Goal: Task Accomplishment & Management: Use online tool/utility

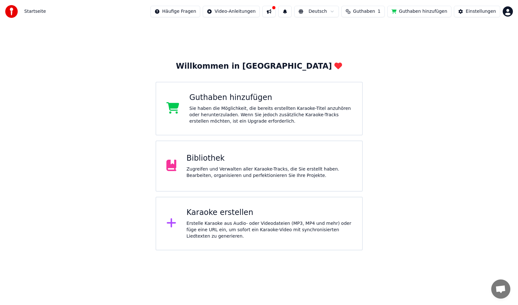
click at [207, 212] on div "Karaoke erstellen" at bounding box center [270, 212] width 166 height 10
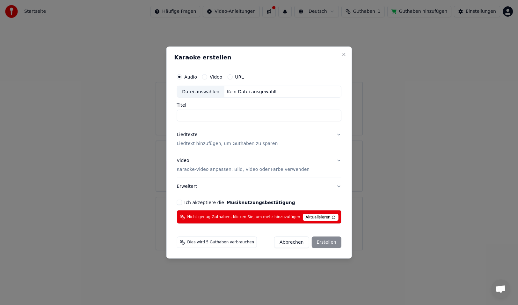
click at [187, 115] on input "Titel" at bounding box center [259, 115] width 165 height 11
drag, startPoint x: 186, startPoint y: 115, endPoint x: 190, endPoint y: 116, distance: 4.2
click at [190, 116] on input "Titel" at bounding box center [259, 115] width 165 height 11
type input "**********"
click at [209, 144] on p "Liedtext hinzufügen, um Guthaben zu sparen" at bounding box center [227, 143] width 101 height 6
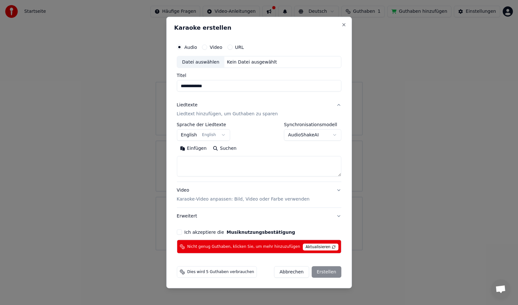
click at [197, 167] on textarea at bounding box center [259, 166] width 165 height 20
click at [199, 147] on button "Einfügen" at bounding box center [193, 148] width 33 height 10
type textarea "**********"
click at [182, 231] on button "Ich akzeptiere die Musiknutzungsbestätigung" at bounding box center [179, 231] width 5 height 5
click at [323, 272] on div "Abbrechen Erstellen" at bounding box center [307, 271] width 67 height 11
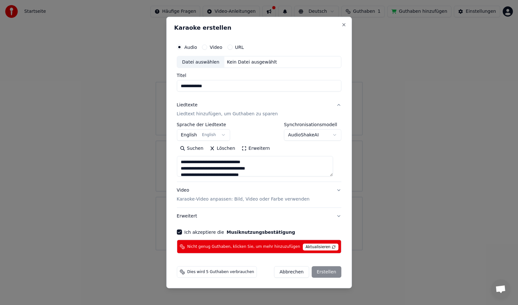
click at [294, 272] on button "Abbrechen" at bounding box center [291, 271] width 35 height 11
select select
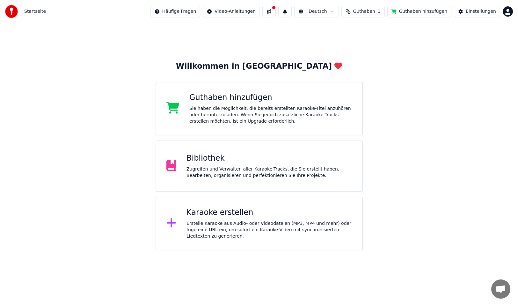
click at [197, 97] on div "Guthaben hinzufügen" at bounding box center [270, 98] width 163 height 10
